Goal: Entertainment & Leisure: Consume media (video, audio)

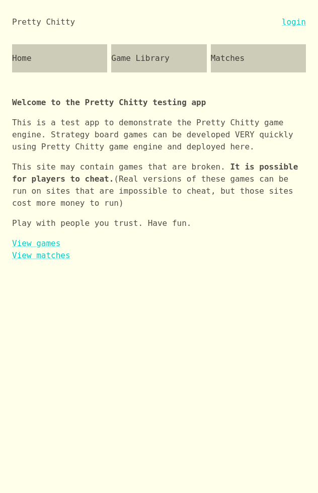
click at [243, 61] on div "Matches" at bounding box center [258, 58] width 95 height 28
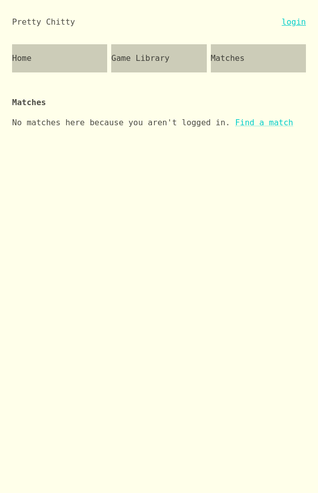
click at [295, 22] on link "login" at bounding box center [294, 22] width 24 height 12
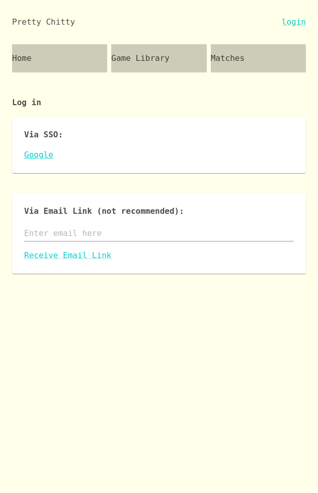
click at [44, 150] on link "Google" at bounding box center [159, 155] width 270 height 12
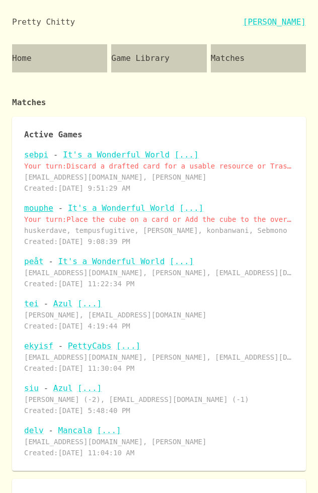
click at [34, 206] on link "mouphe" at bounding box center [38, 208] width 29 height 10
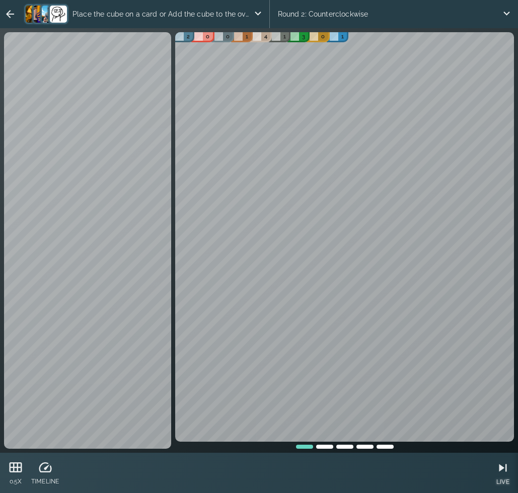
click at [511, 481] on div "LIVE" at bounding box center [502, 473] width 23 height 40
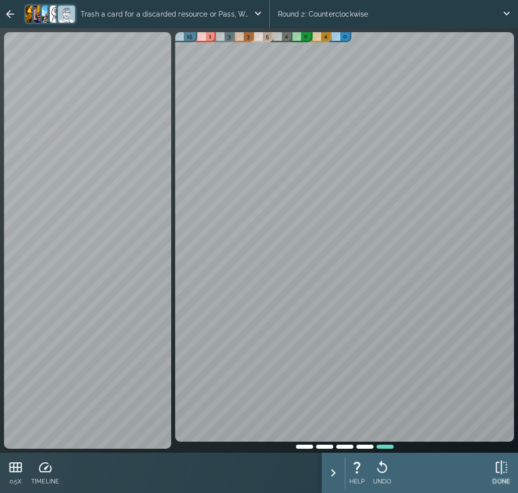
click at [501, 473] on icon at bounding box center [501, 467] width 15 height 15
click at [501, 473] on icon at bounding box center [496, 467] width 15 height 15
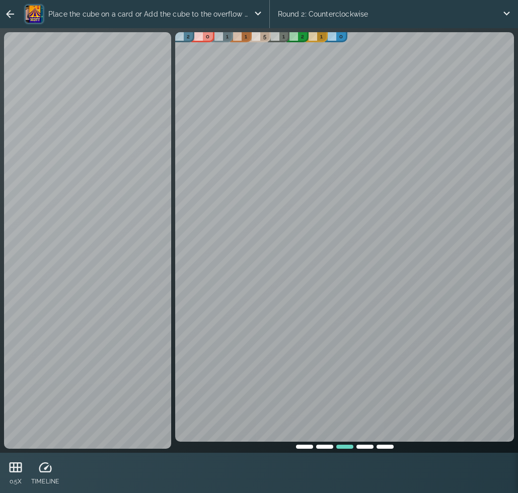
click at [130, 11] on p "Place the cube on a card or Add the cube to the overflow area" at bounding box center [148, 14] width 209 height 20
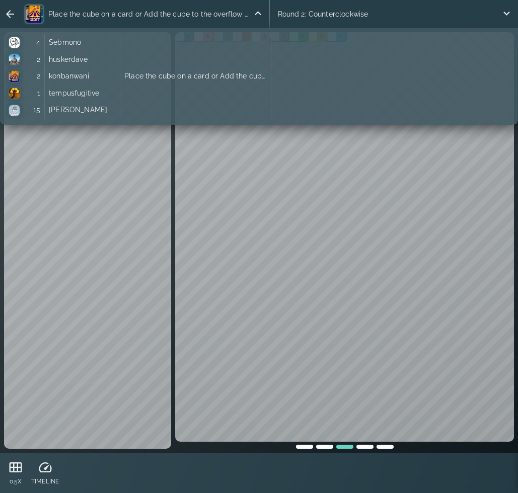
click at [130, 11] on p "Place the cube on a card or Add the cube to the overflow area" at bounding box center [148, 14] width 209 height 20
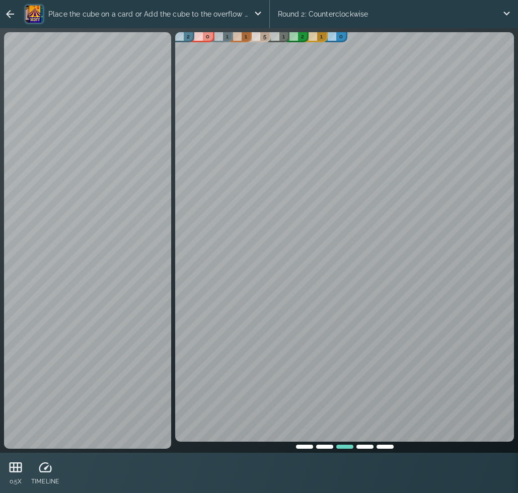
click at [363, 447] on div at bounding box center [365, 445] width 20 height 7
click at [380, 446] on div at bounding box center [385, 445] width 20 height 7
click at [381, 15] on div "Round 2: Counterclockwise" at bounding box center [394, 14] width 249 height 28
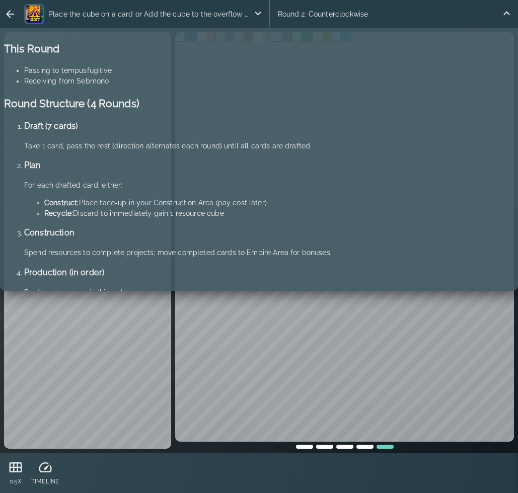
click at [381, 15] on div "Round 2: Counterclockwise" at bounding box center [394, 14] width 249 height 28
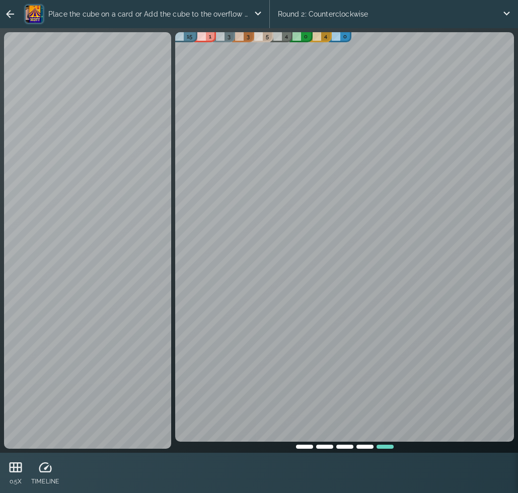
click at [381, 15] on div "Round 2: Counterclockwise" at bounding box center [394, 14] width 249 height 28
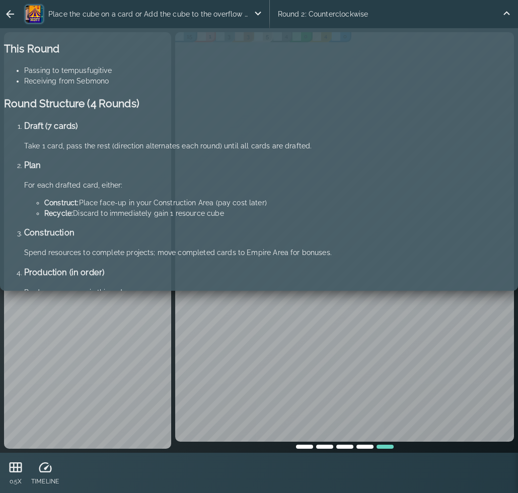
click at [381, 15] on div "Round 2: Counterclockwise" at bounding box center [394, 14] width 249 height 28
